Goal: Find specific page/section

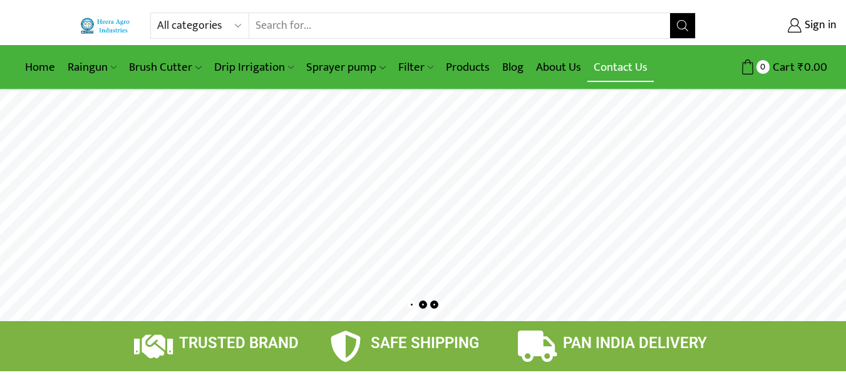
click at [615, 70] on link "Contact Us" at bounding box center [621, 67] width 66 height 29
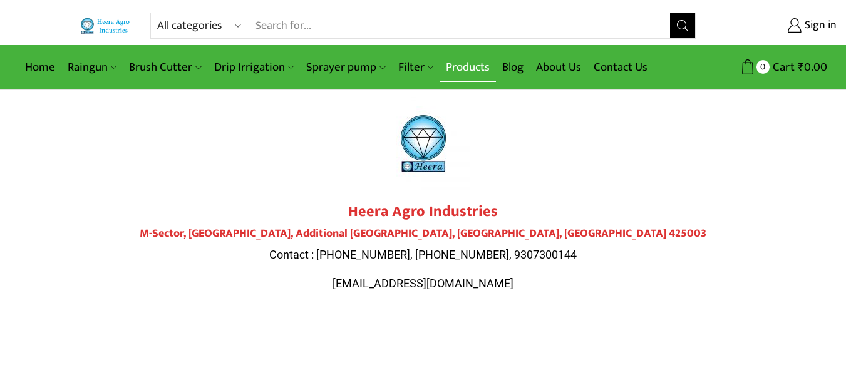
click at [464, 61] on link "Products" at bounding box center [468, 67] width 56 height 29
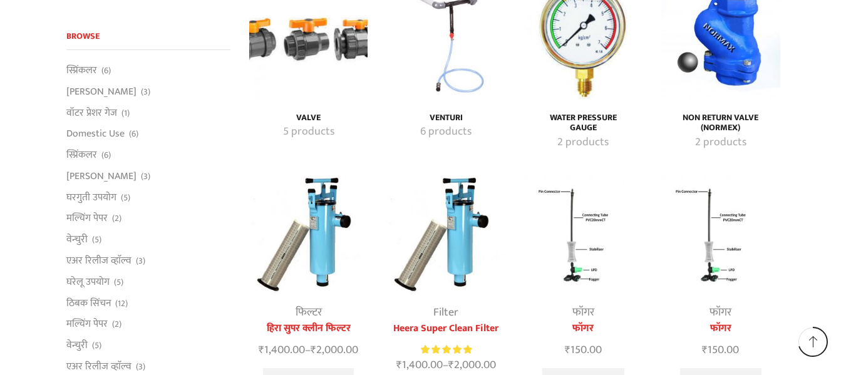
scroll to position [2044, 0]
